Goal: Find contact information: Find contact information

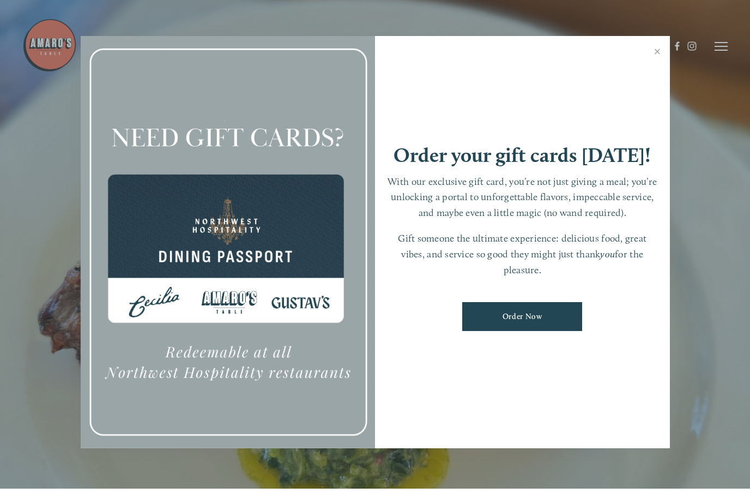
scroll to position [23, 0]
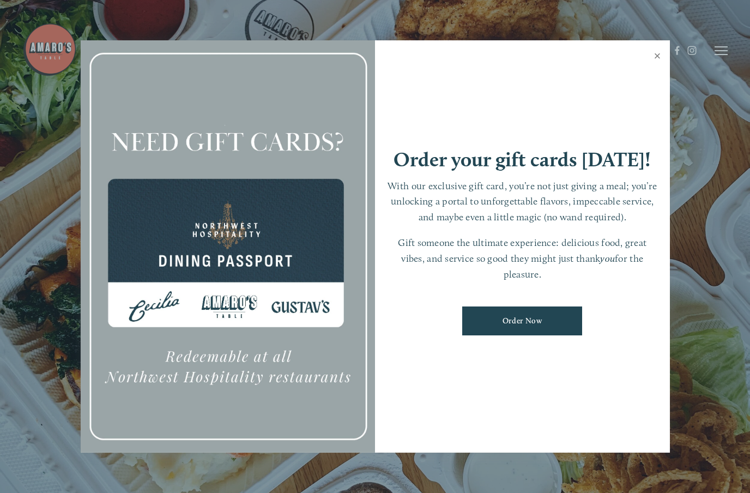
click at [659, 52] on link "Close" at bounding box center [657, 57] width 21 height 31
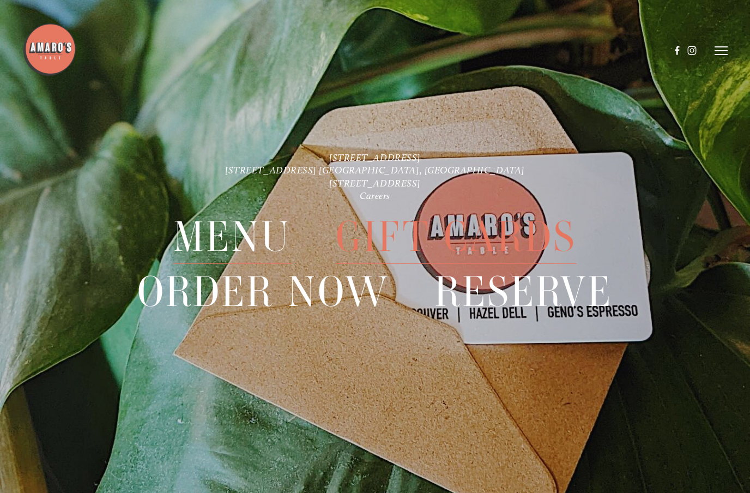
click at [201, 237] on span "Menu" at bounding box center [231, 236] width 117 height 54
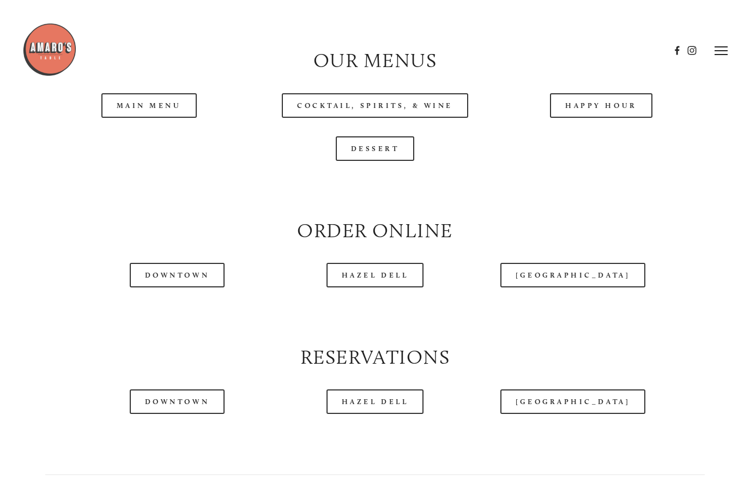
scroll to position [1064, 0]
click at [130, 90] on header "Menu Order Now Visit Gallery 0" at bounding box center [374, 50] width 705 height 101
click at [147, 103] on link "Main Menu" at bounding box center [148, 106] width 95 height 25
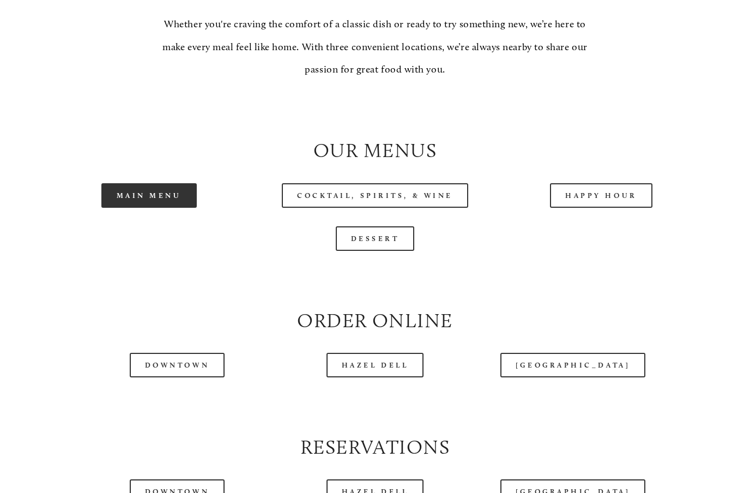
scroll to position [984, 0]
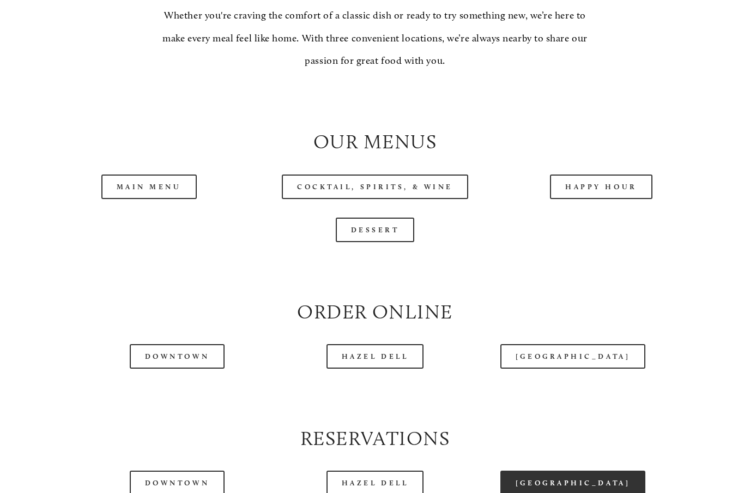
click at [596, 484] on link "[GEOGRAPHIC_DATA]" at bounding box center [572, 482] width 145 height 25
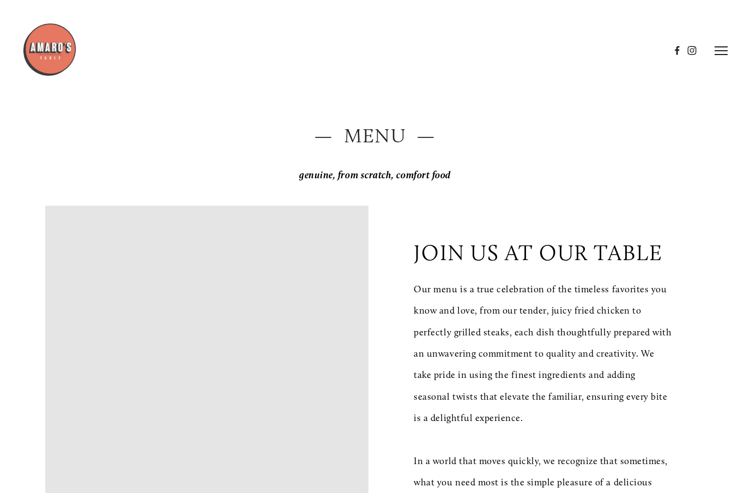
scroll to position [0, 0]
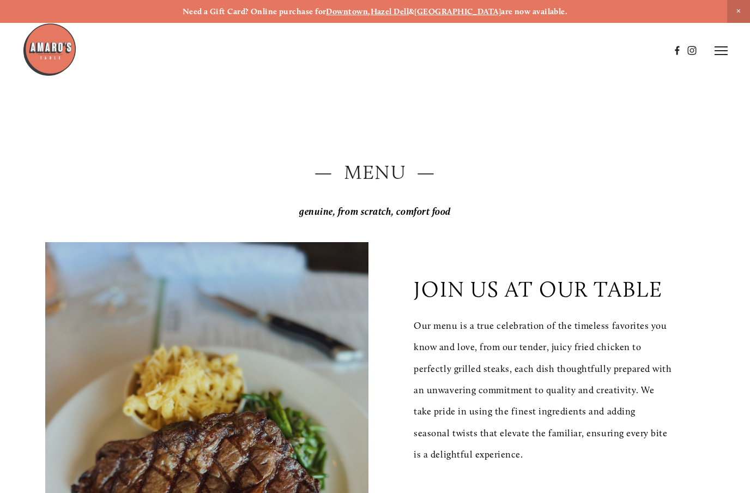
click at [723, 49] on icon at bounding box center [720, 51] width 13 height 10
click at [598, 50] on span "Visit" at bounding box center [598, 50] width 16 height 9
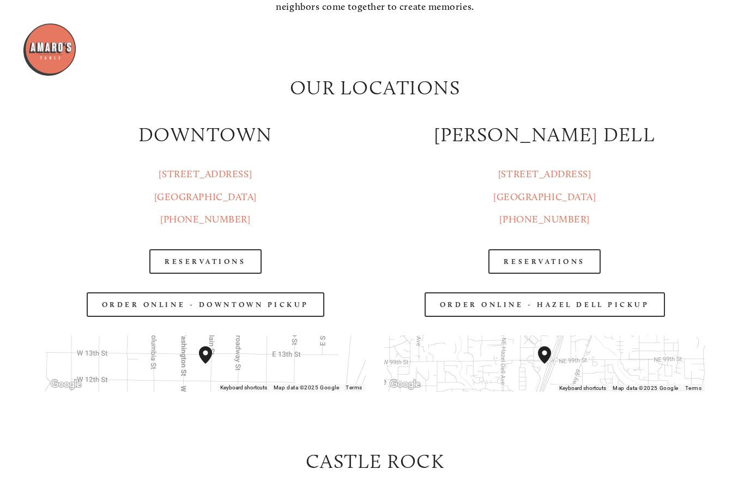
scroll to position [1278, 0]
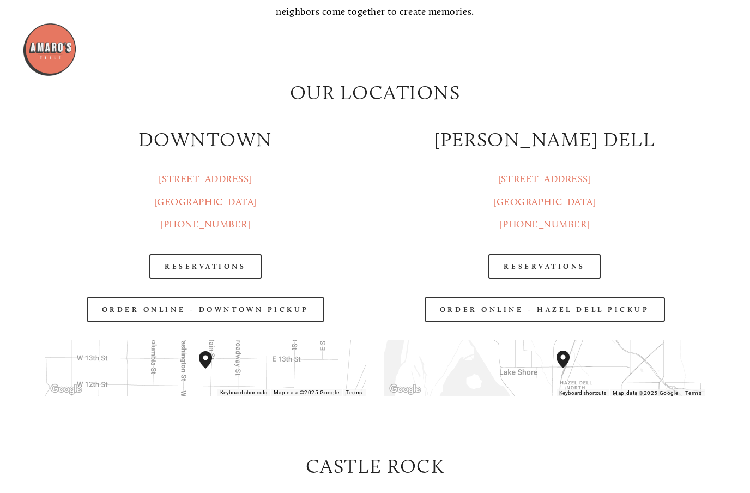
drag, startPoint x: 511, startPoint y: 405, endPoint x: 581, endPoint y: 381, distance: 74.3
click at [579, 390] on img "Amaro's Table 816 Northeast 98th Circle Vancouver, WA, 98665, United States" at bounding box center [569, 368] width 35 height 44
drag, startPoint x: 590, startPoint y: 407, endPoint x: 577, endPoint y: 365, distance: 44.5
drag, startPoint x: 581, startPoint y: 402, endPoint x: 650, endPoint y: 448, distance: 82.4
click at [650, 448] on div "— VISIT — a guest at our table WE can’t wait for you to visit At [PERSON_NAME][…" at bounding box center [375, 230] width 678 height 1919
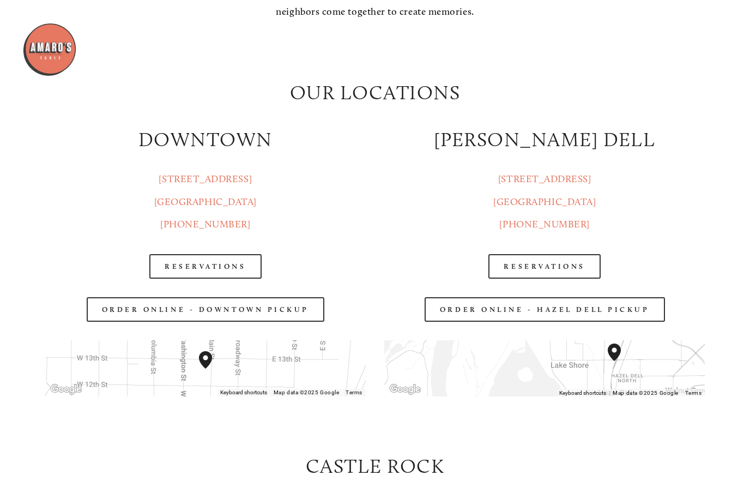
click at [597, 492] on div "[GEOGRAPHIC_DATA] [STREET_ADDRESS]" at bounding box center [375, 496] width 660 height 88
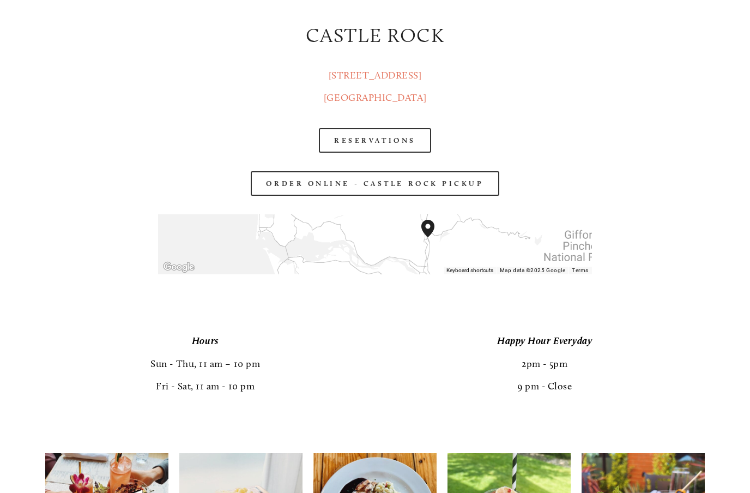
scroll to position [1730, 0]
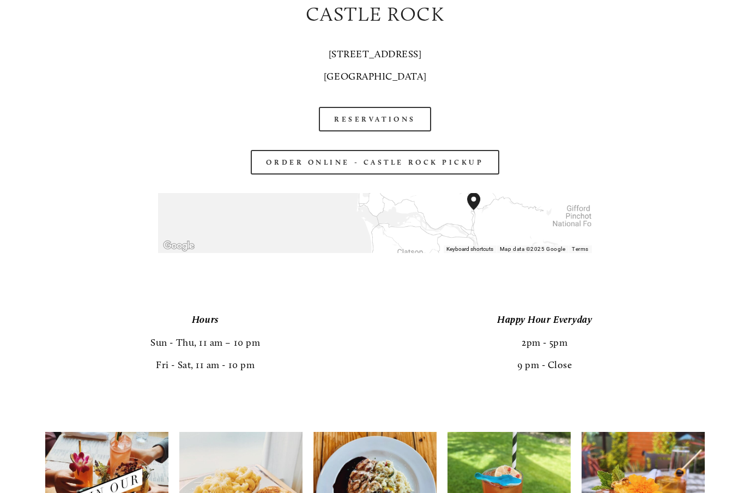
click at [380, 82] on link "[STREET_ADDRESS]" at bounding box center [375, 65] width 102 height 34
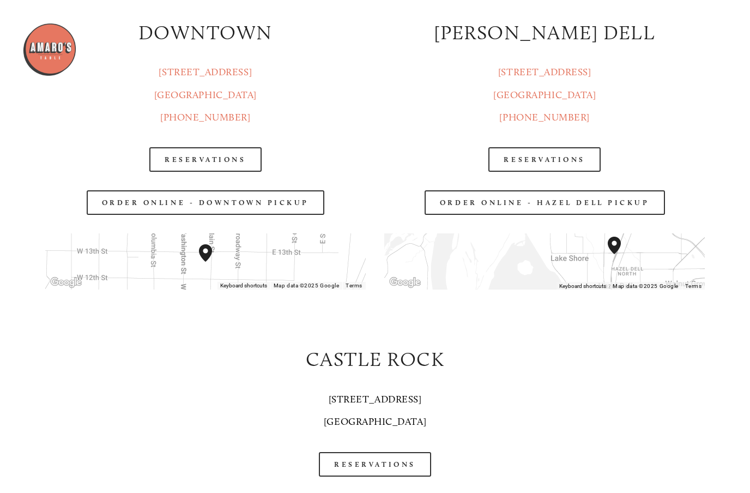
scroll to position [1324, 0]
